Goal: Transaction & Acquisition: Purchase product/service

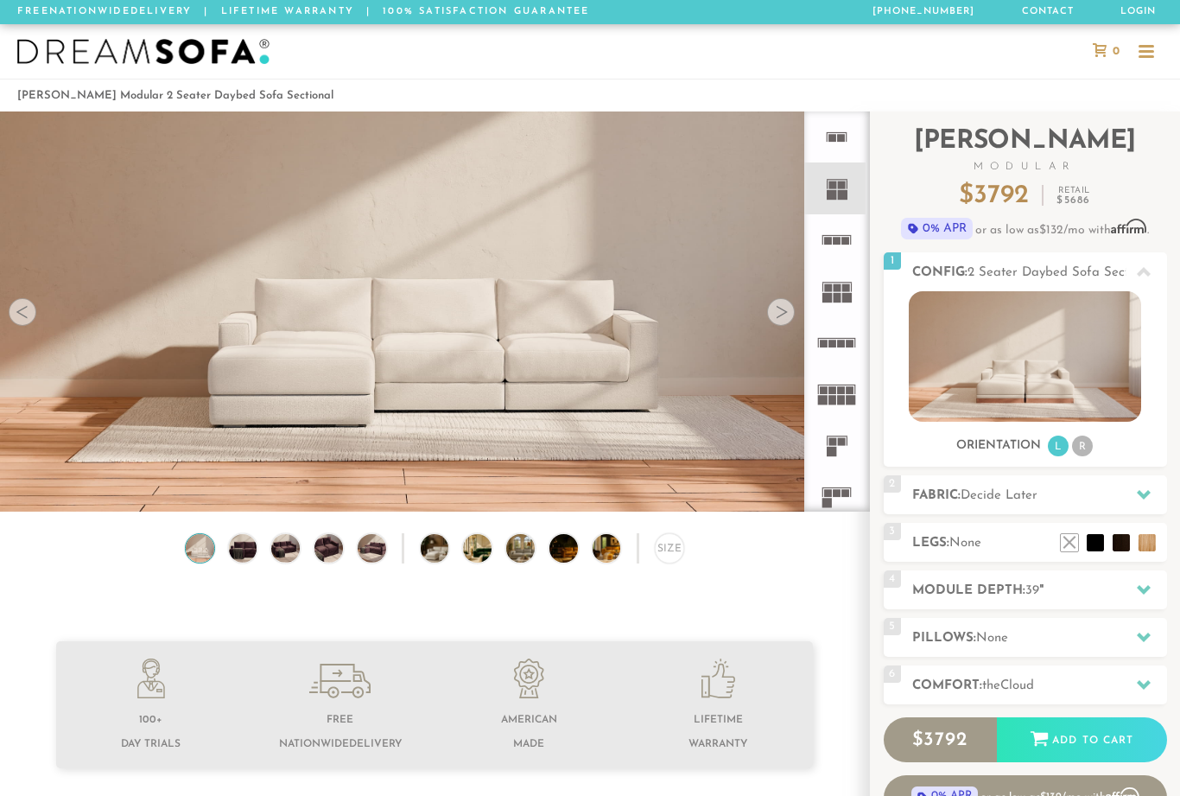
click at [1147, 487] on div at bounding box center [1144, 494] width 36 height 35
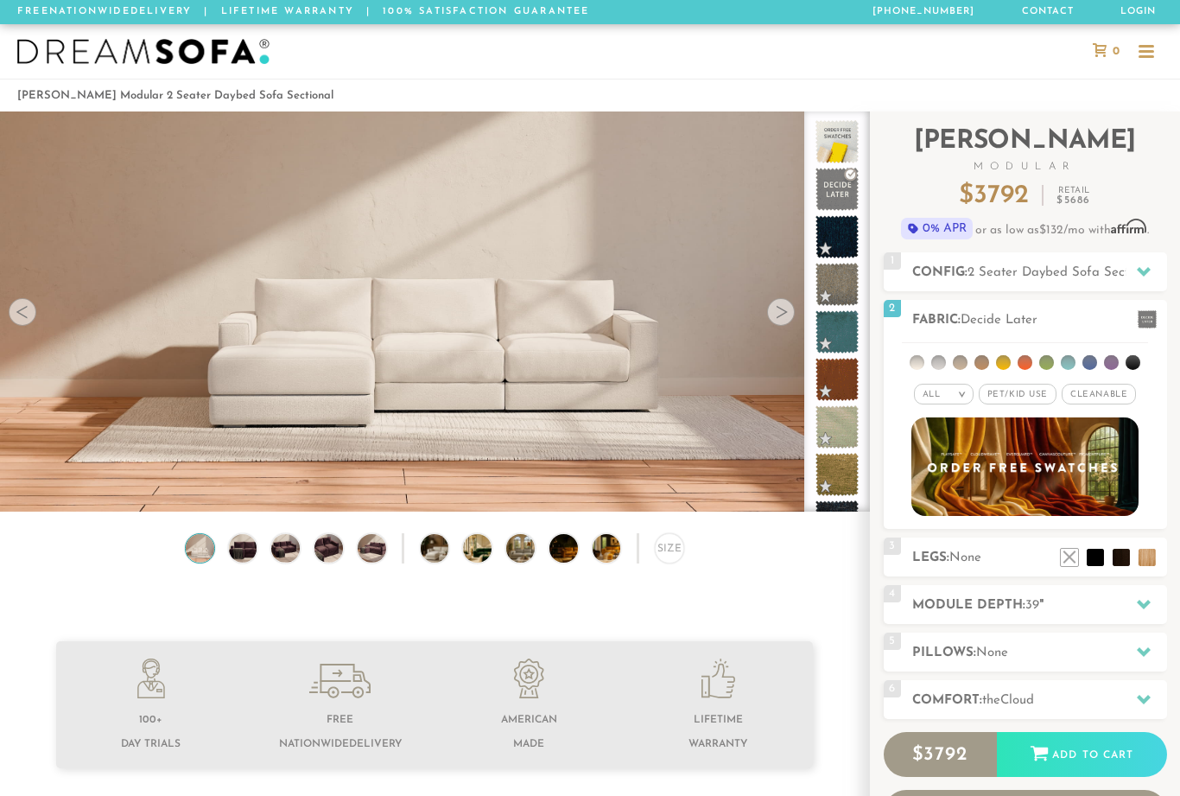
click at [989, 356] on ul at bounding box center [1025, 359] width 246 height 32
click at [917, 360] on li at bounding box center [917, 362] width 15 height 15
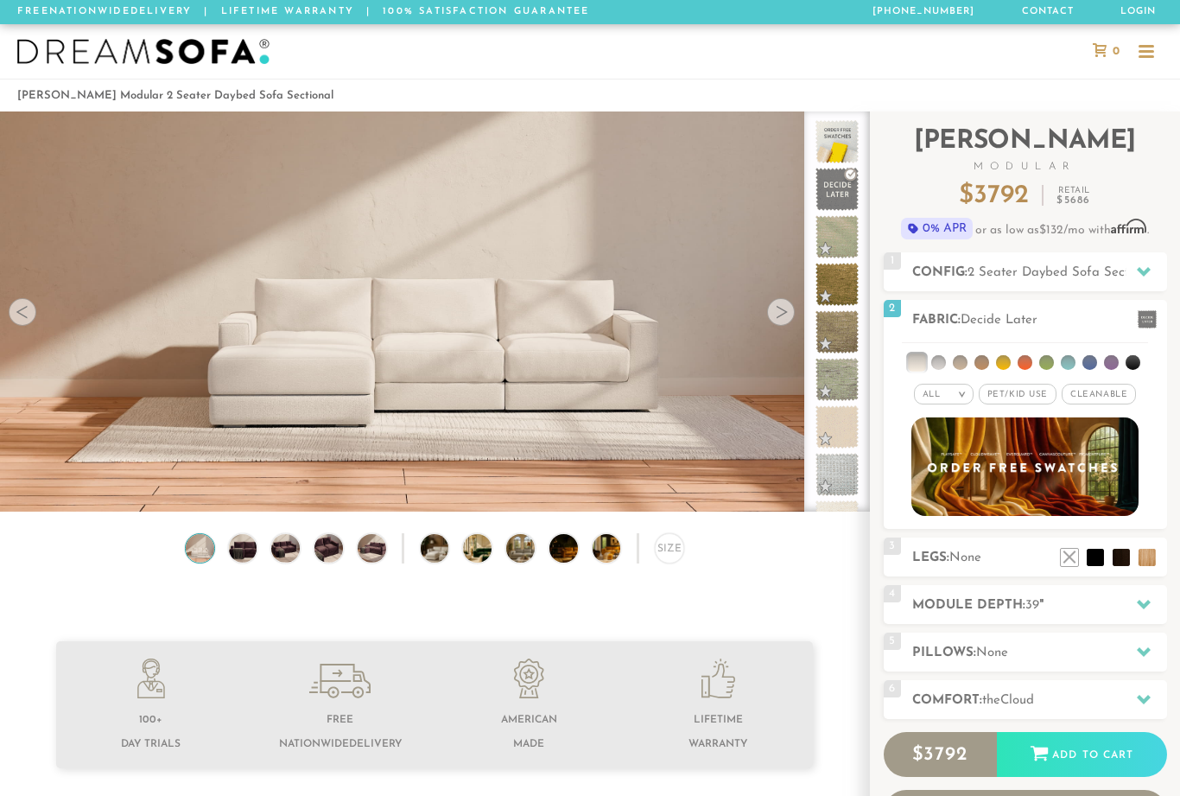
click at [956, 368] on li at bounding box center [960, 362] width 15 height 15
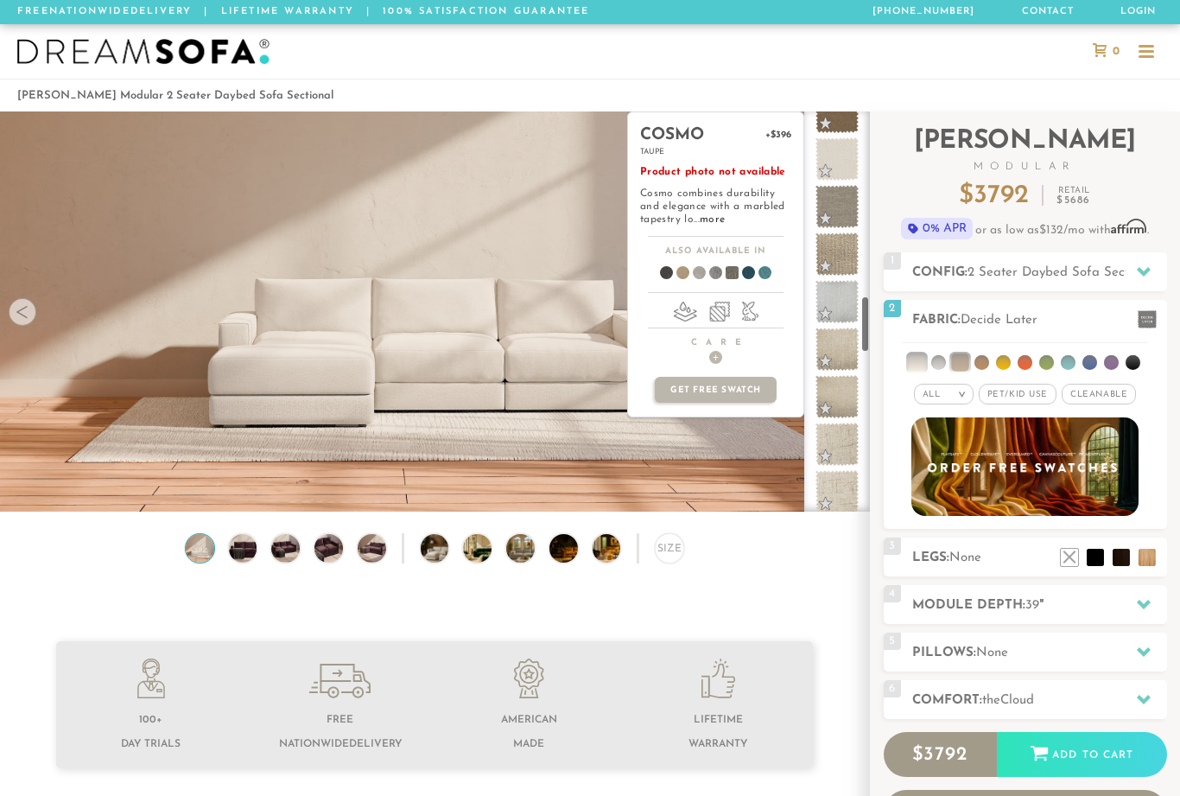
scroll to position [1258, 0]
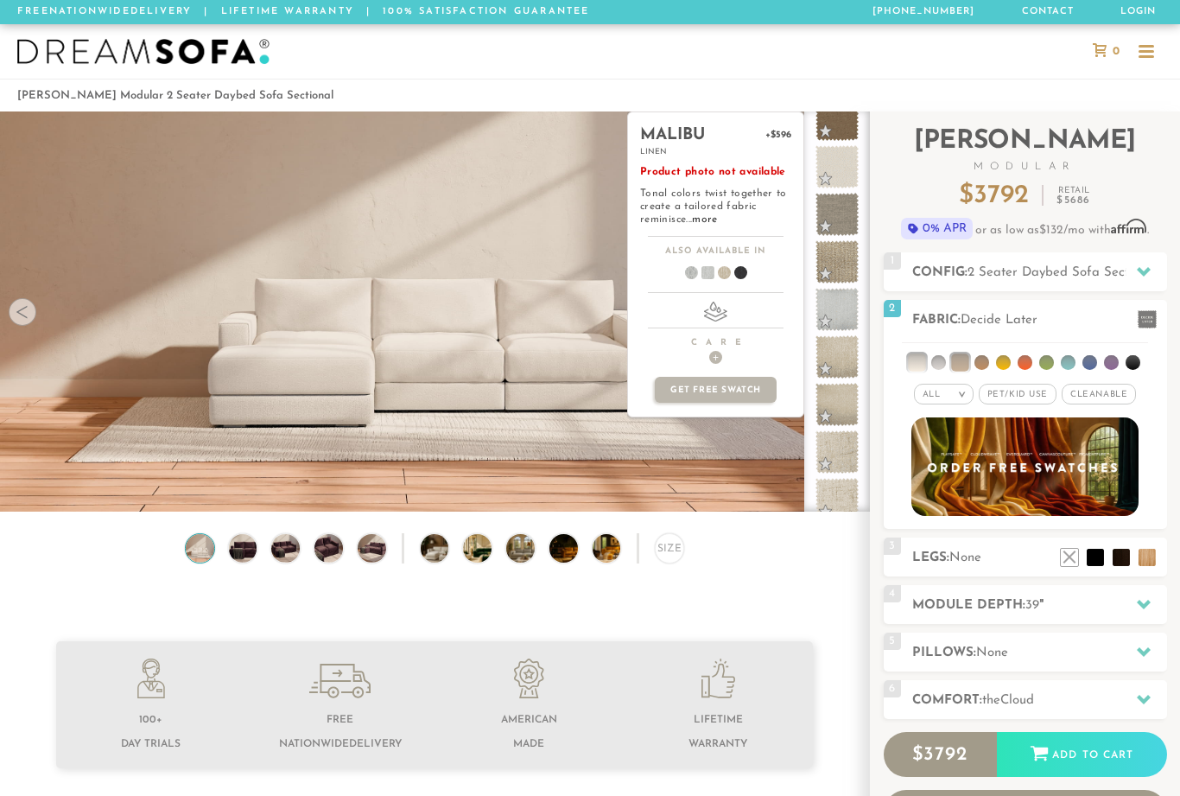
click at [911, 146] on h2 "[PERSON_NAME] Modular" at bounding box center [1025, 150] width 283 height 43
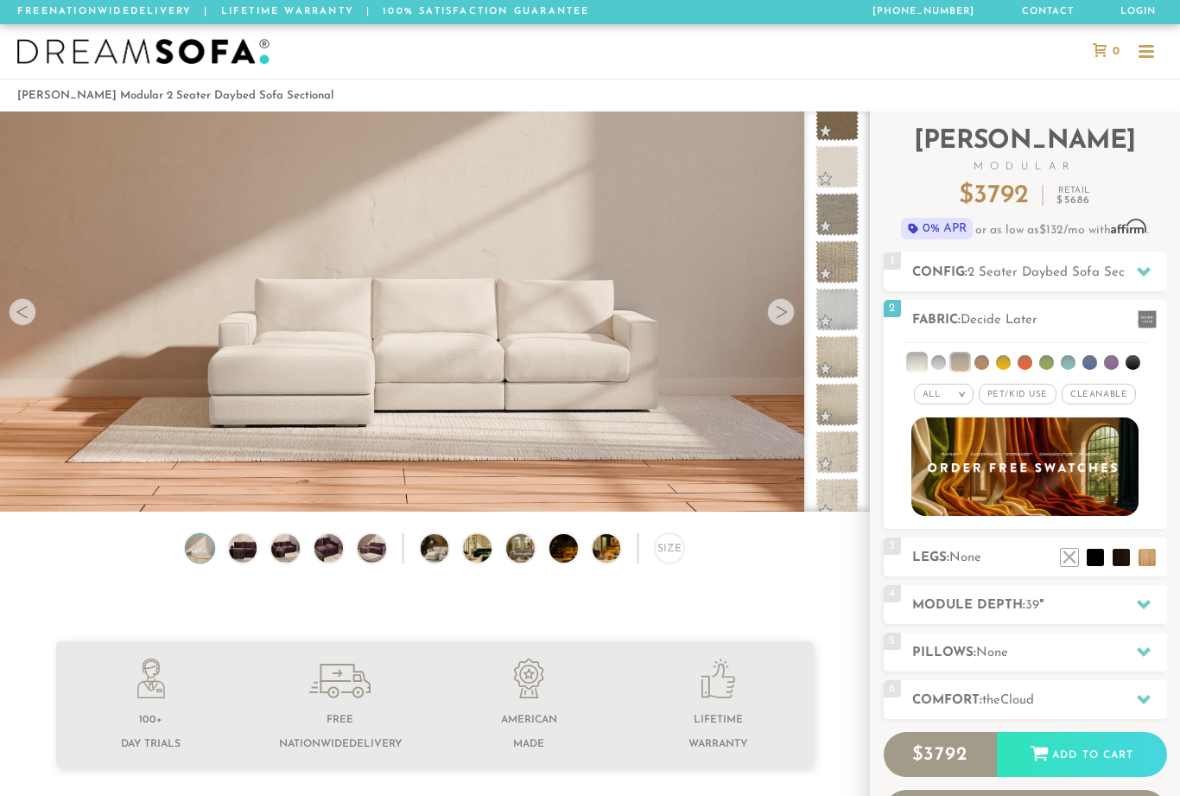
click at [1037, 314] on span "Decide Later" at bounding box center [999, 320] width 77 height 13
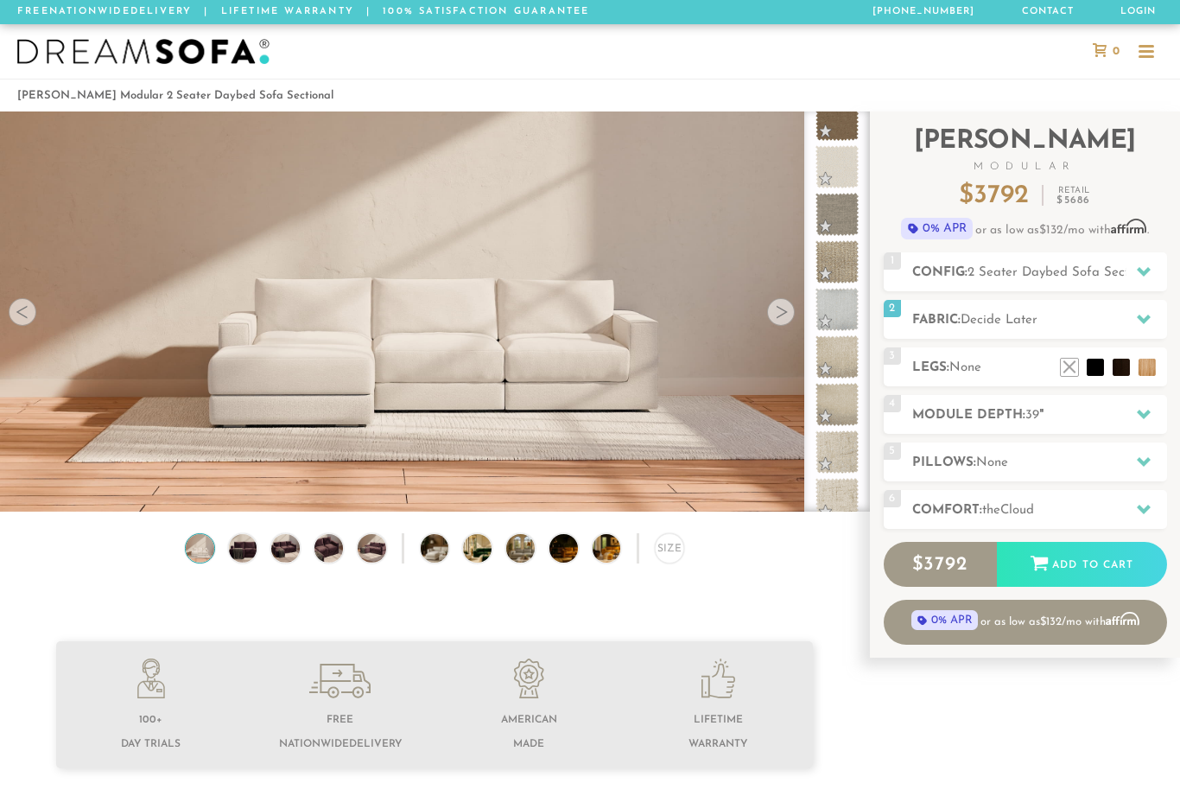
click at [1137, 417] on icon at bounding box center [1144, 414] width 14 height 14
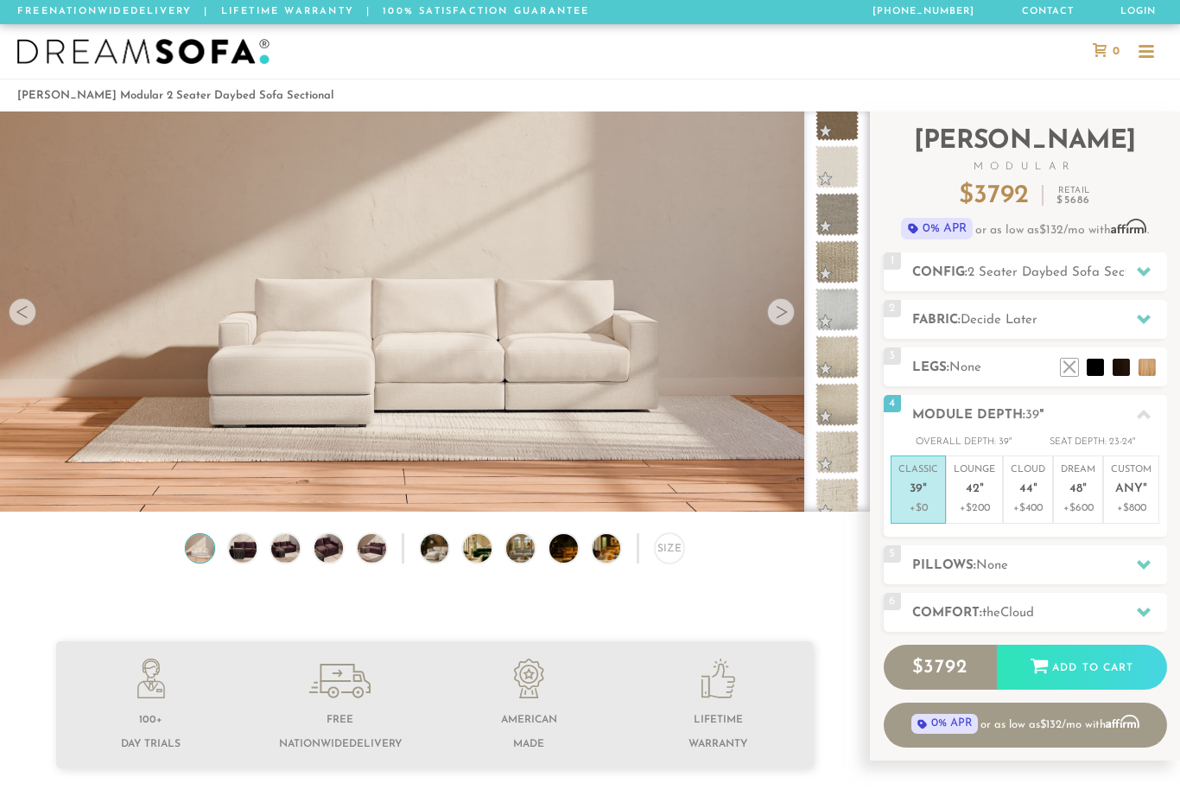
click at [1077, 502] on p "+$600" at bounding box center [1078, 508] width 35 height 16
click at [1144, 557] on icon at bounding box center [1144, 564] width 14 height 14
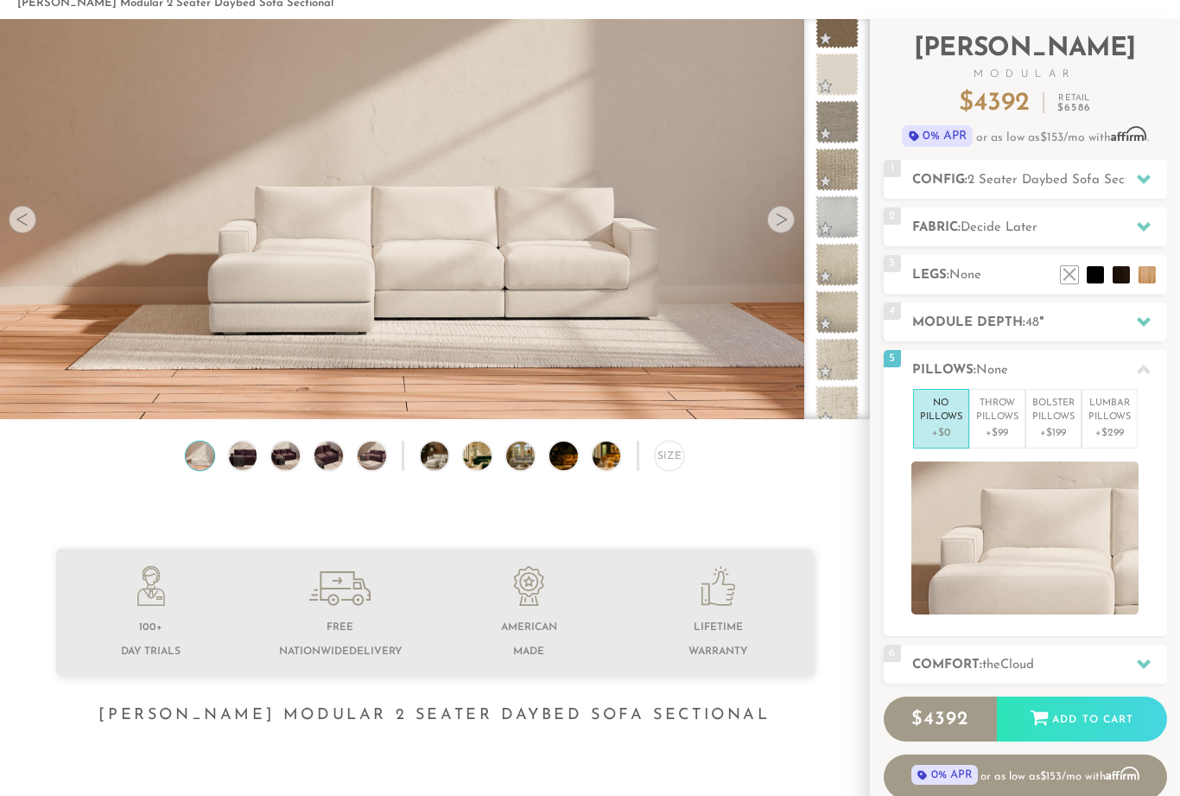
scroll to position [96, 0]
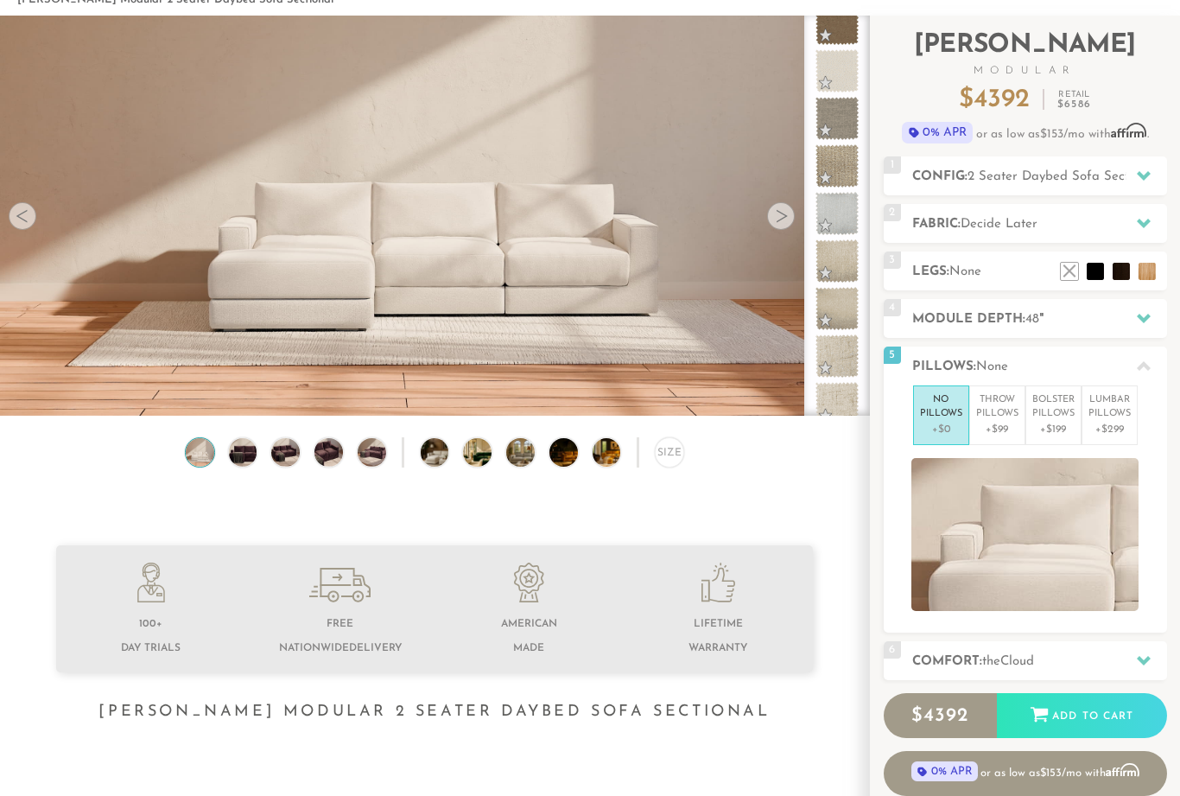
click at [998, 417] on p "Throw Pillows" at bounding box center [997, 407] width 42 height 29
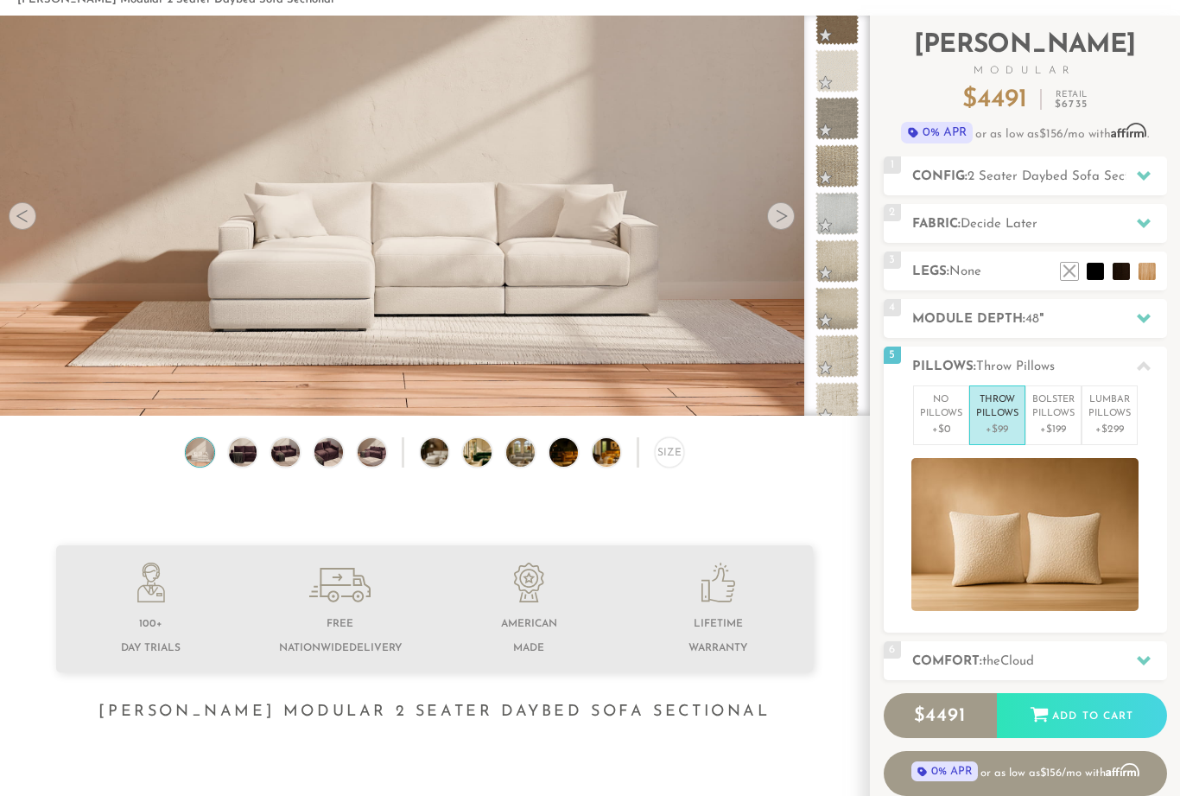
click at [1053, 422] on p "+$199" at bounding box center [1053, 430] width 42 height 16
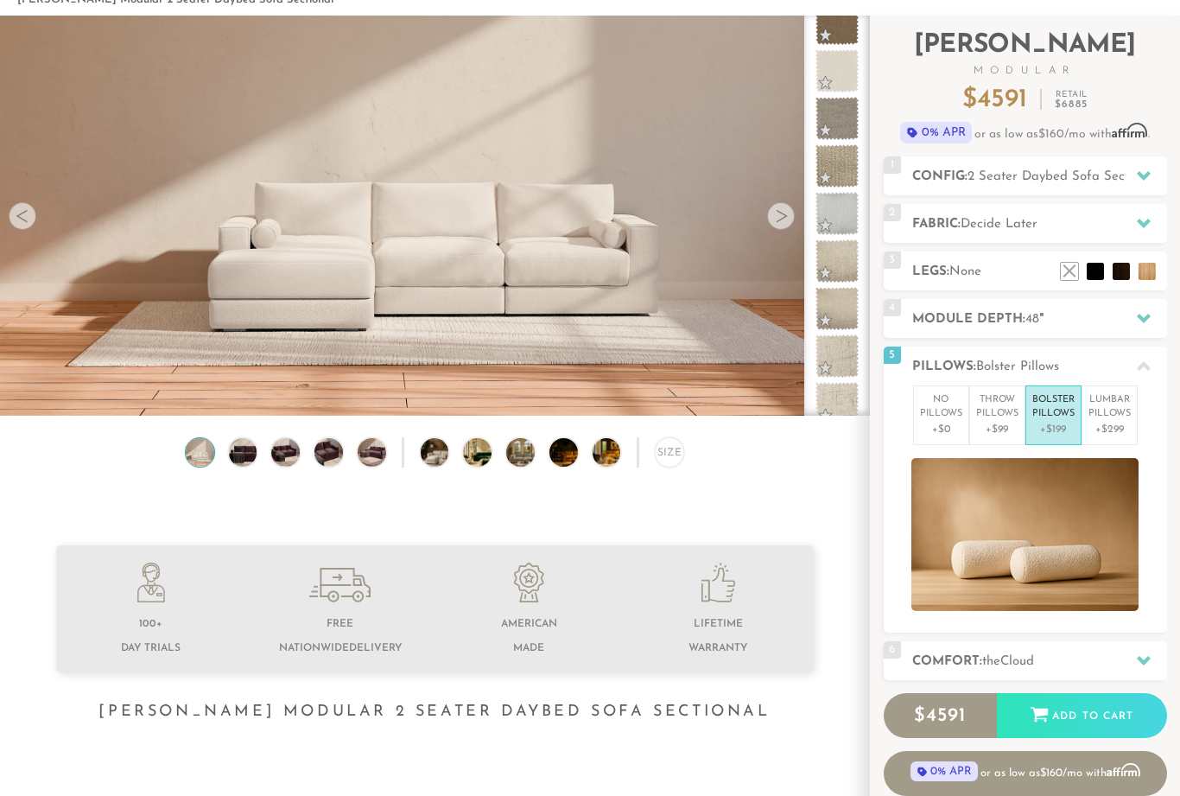
click at [1117, 422] on p "+$299" at bounding box center [1110, 430] width 42 height 16
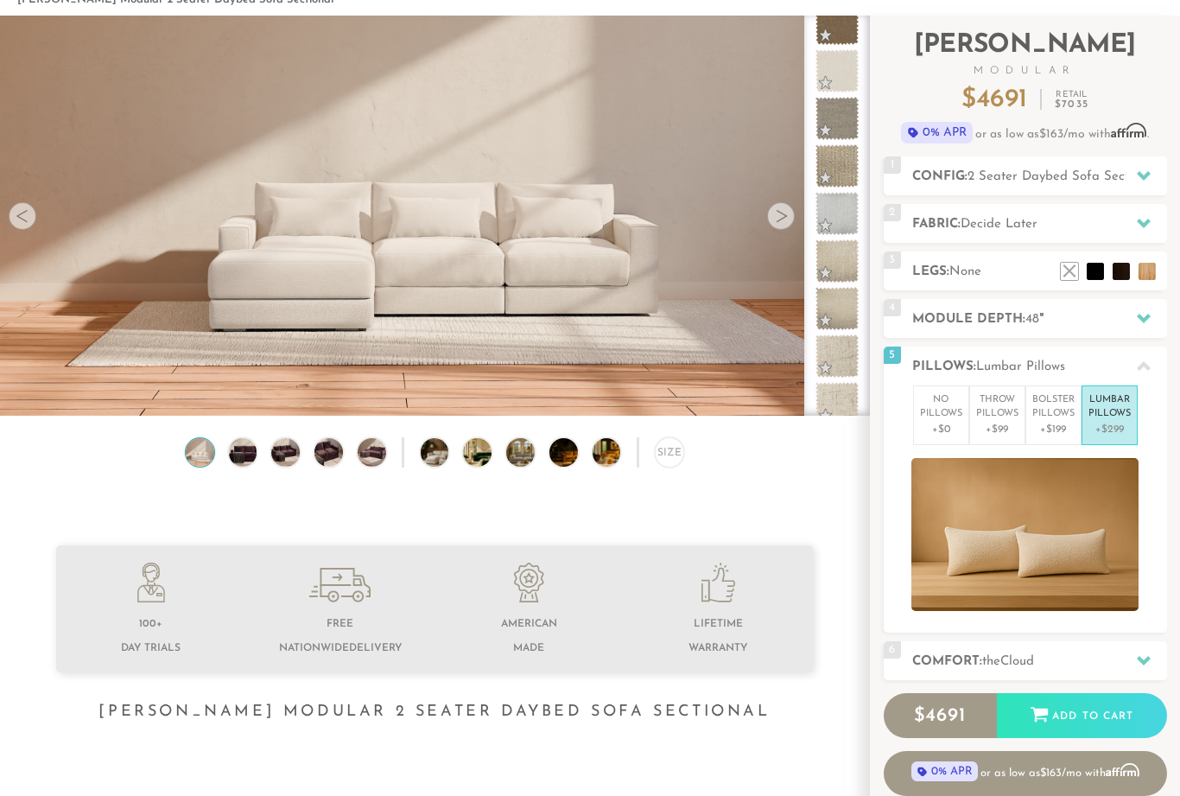
click at [1050, 429] on p "+$199" at bounding box center [1053, 430] width 42 height 16
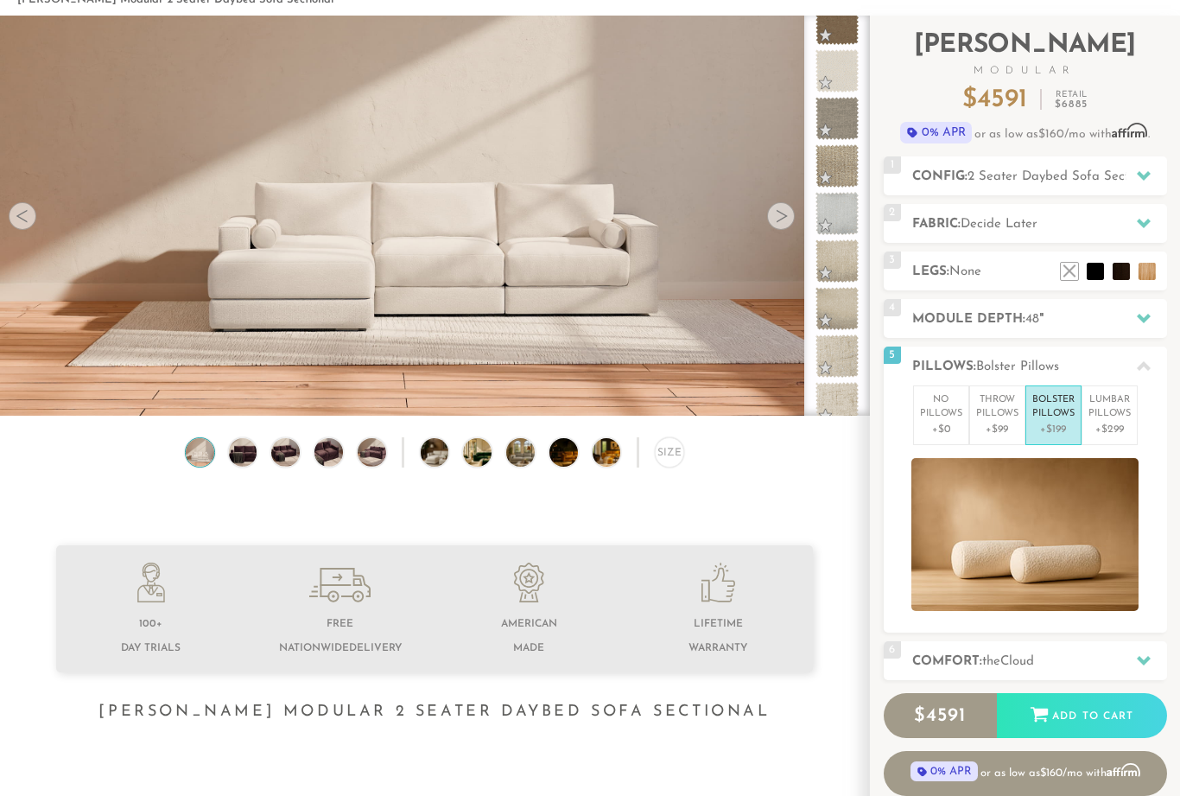
click at [993, 424] on p "+$99" at bounding box center [997, 430] width 42 height 16
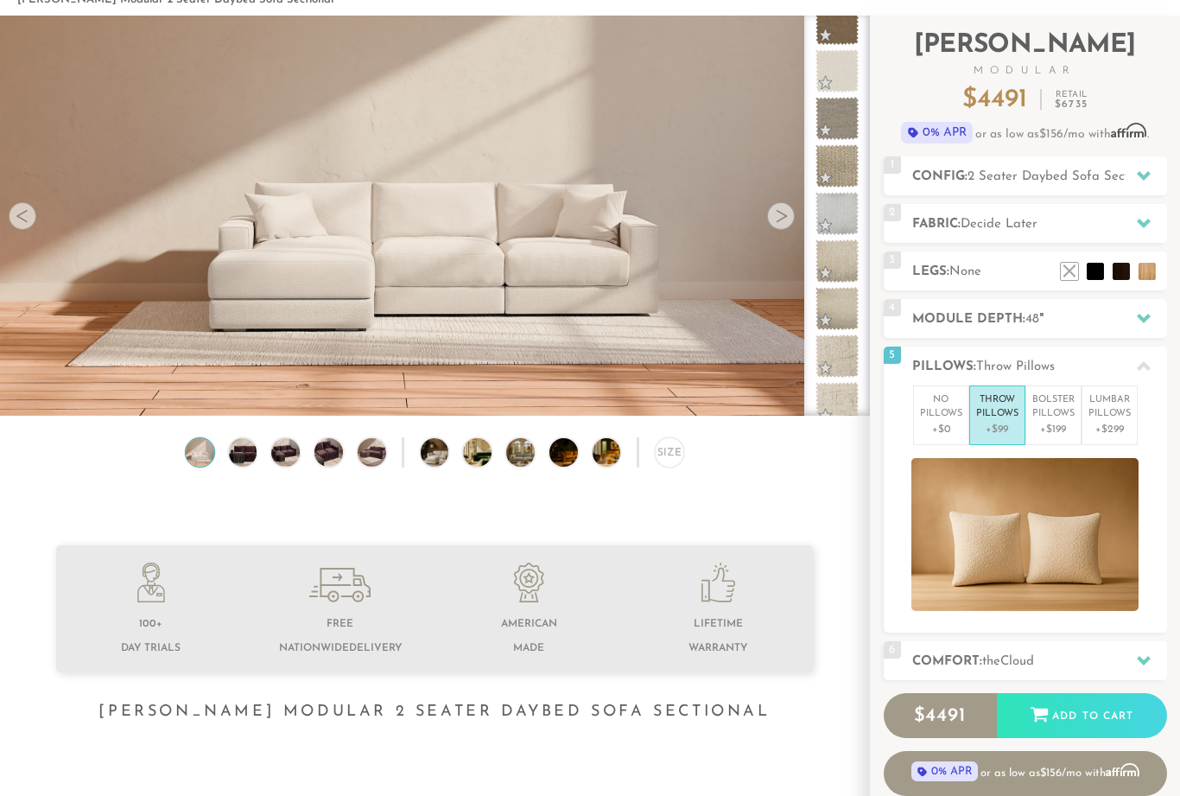
click at [927, 412] on p "No Pillows" at bounding box center [941, 407] width 42 height 29
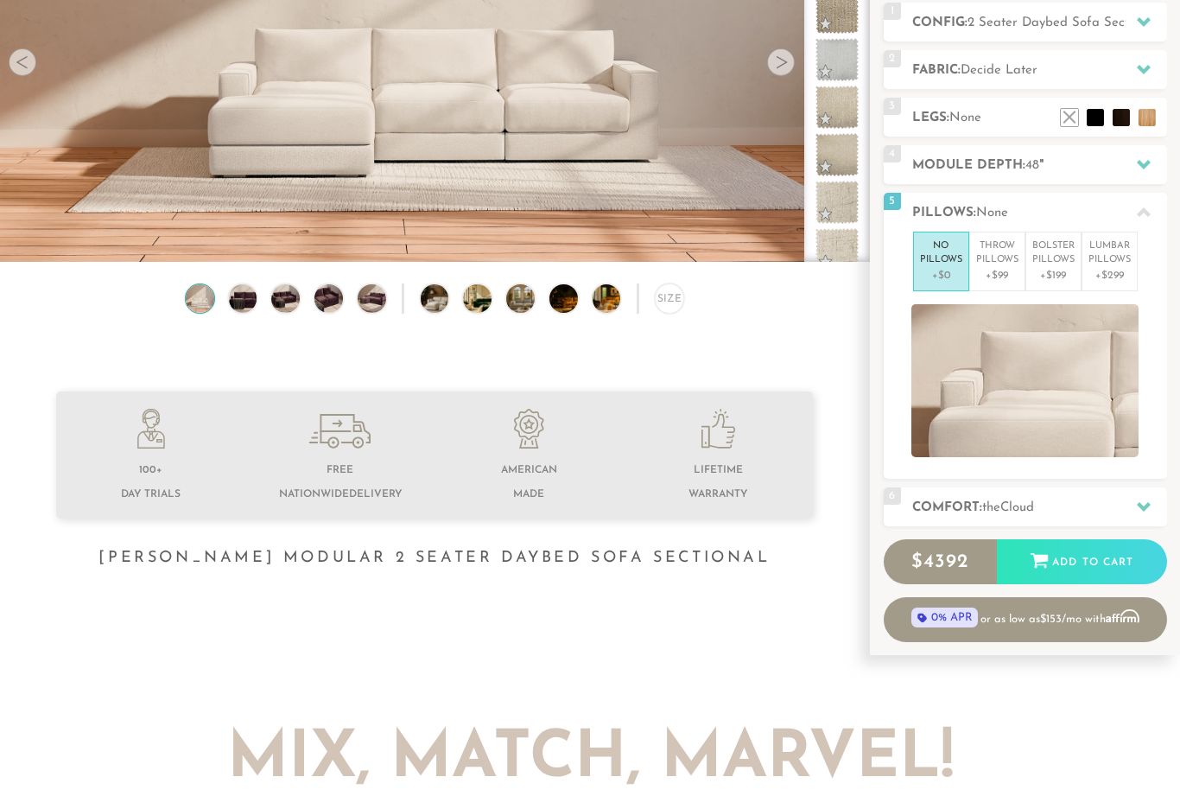
click at [1146, 507] on icon at bounding box center [1144, 507] width 14 height 14
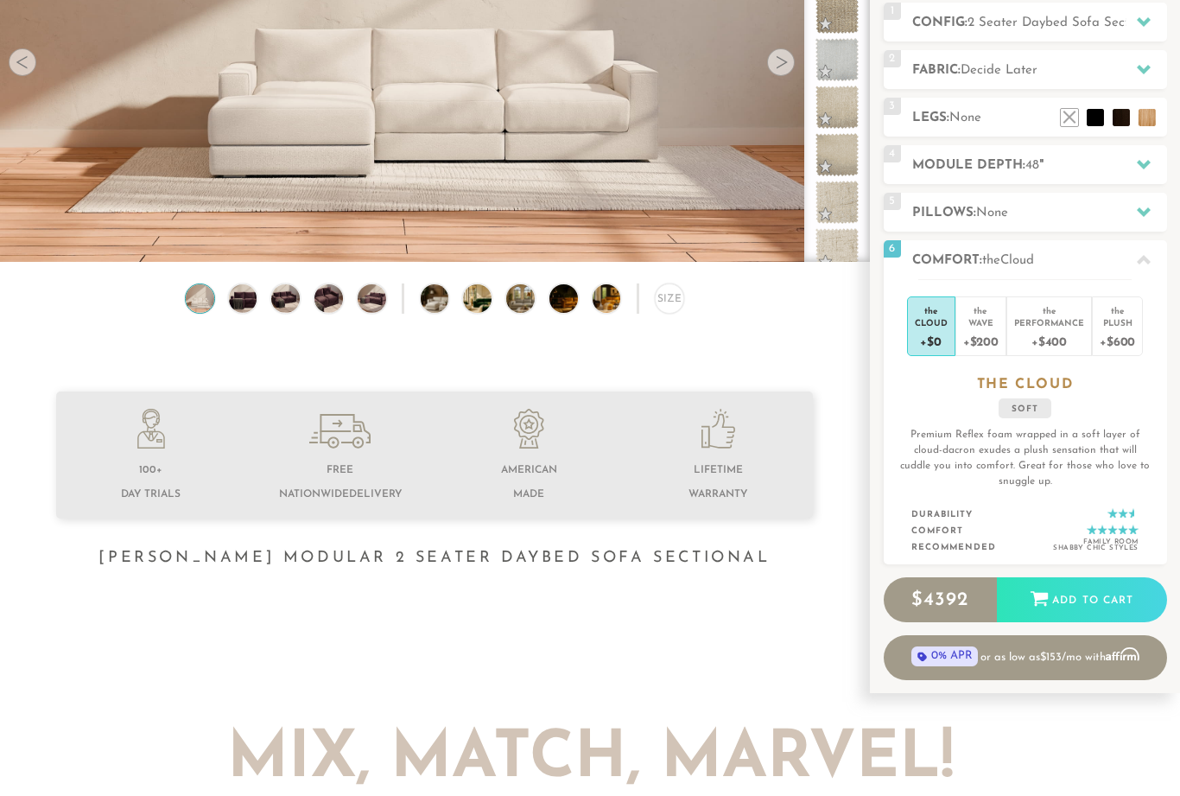
click at [982, 327] on div "Wave" at bounding box center [980, 322] width 35 height 12
click at [1024, 414] on div "medium" at bounding box center [1025, 408] width 69 height 20
click at [1053, 329] on div "+$400" at bounding box center [1049, 340] width 70 height 25
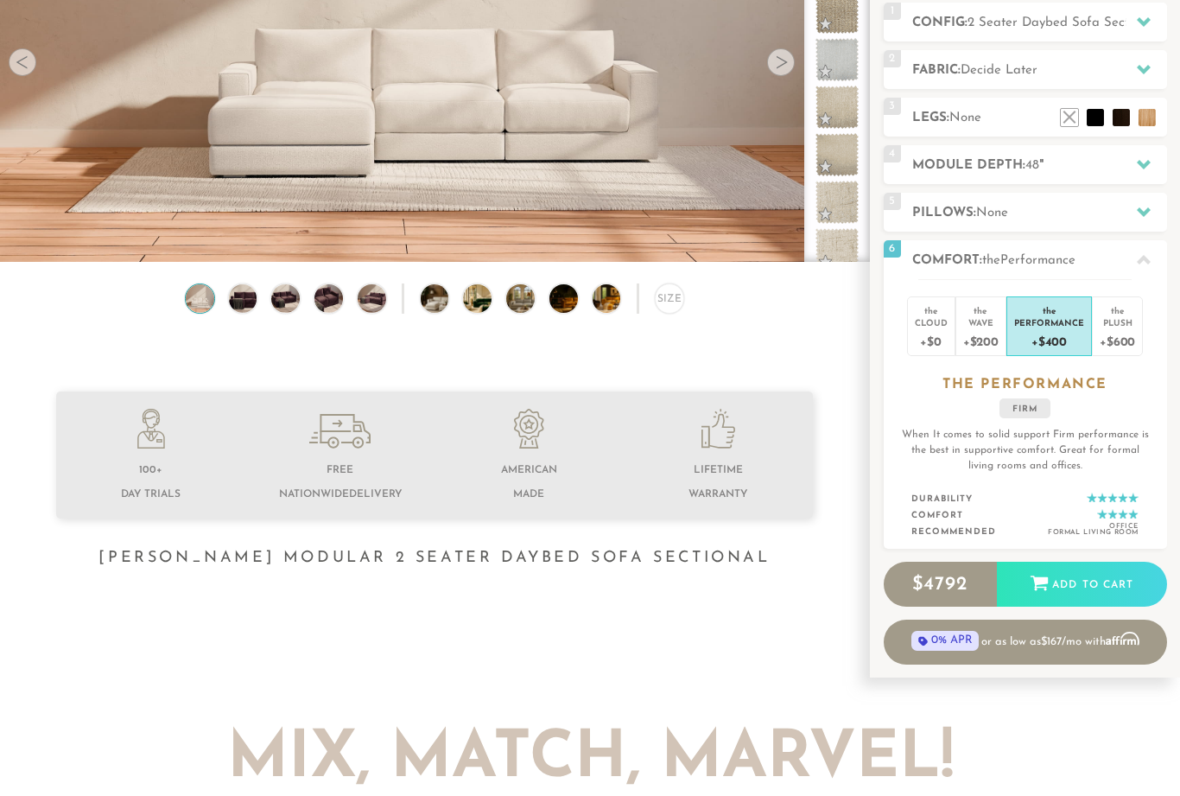
click at [1116, 334] on div "+$600" at bounding box center [1117, 340] width 35 height 25
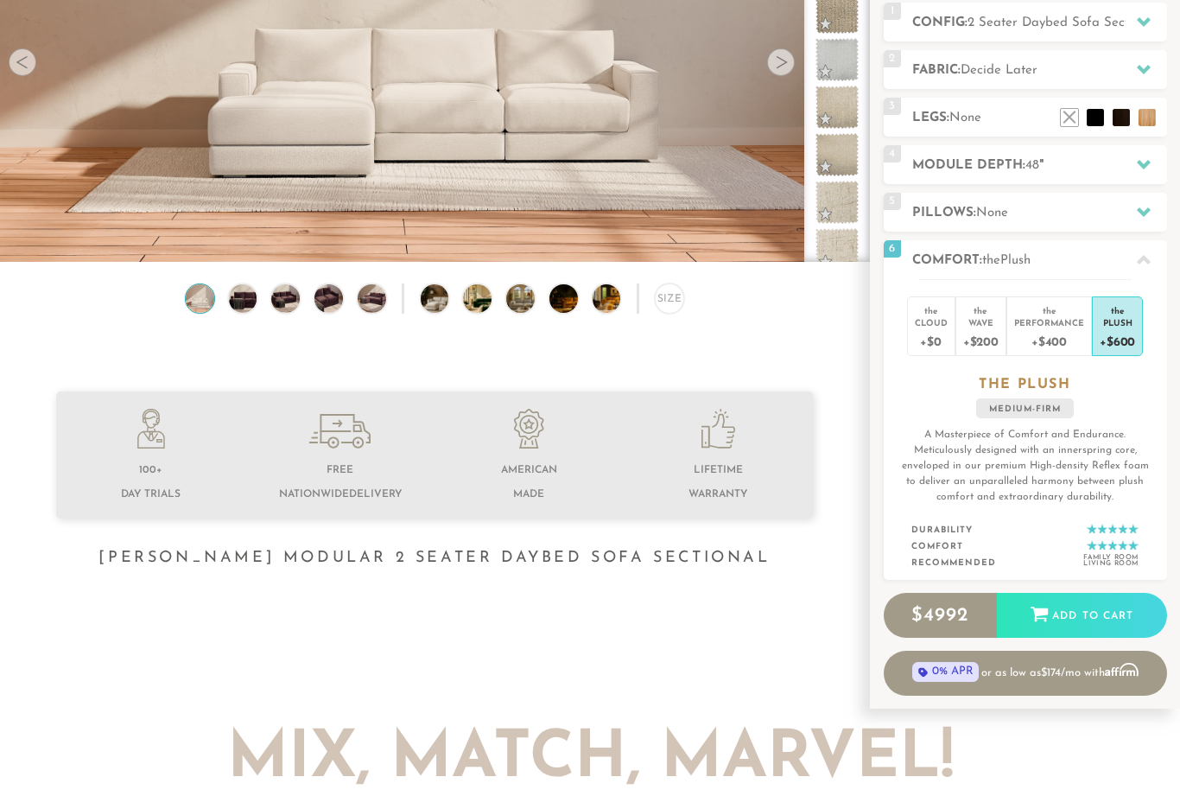
click at [936, 327] on div "Cloud" at bounding box center [931, 322] width 33 height 12
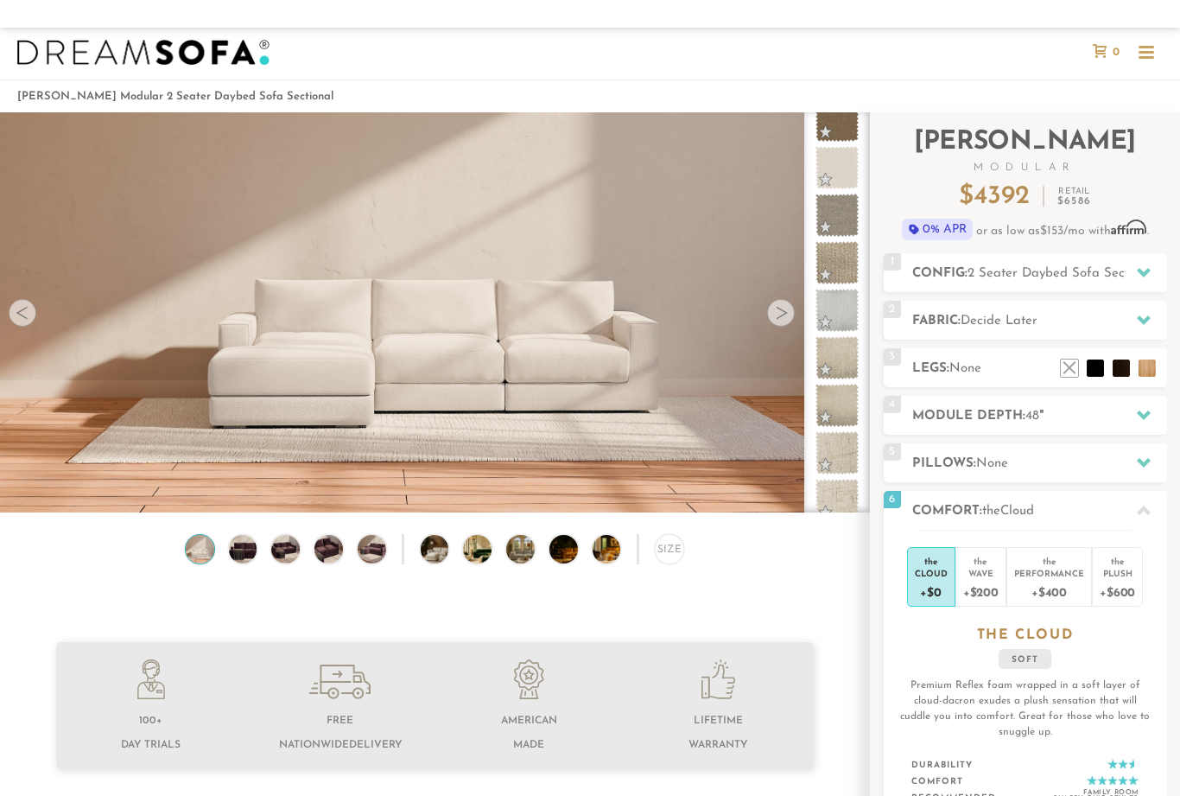
scroll to position [0, 0]
